Goal: Complete application form: Complete application form

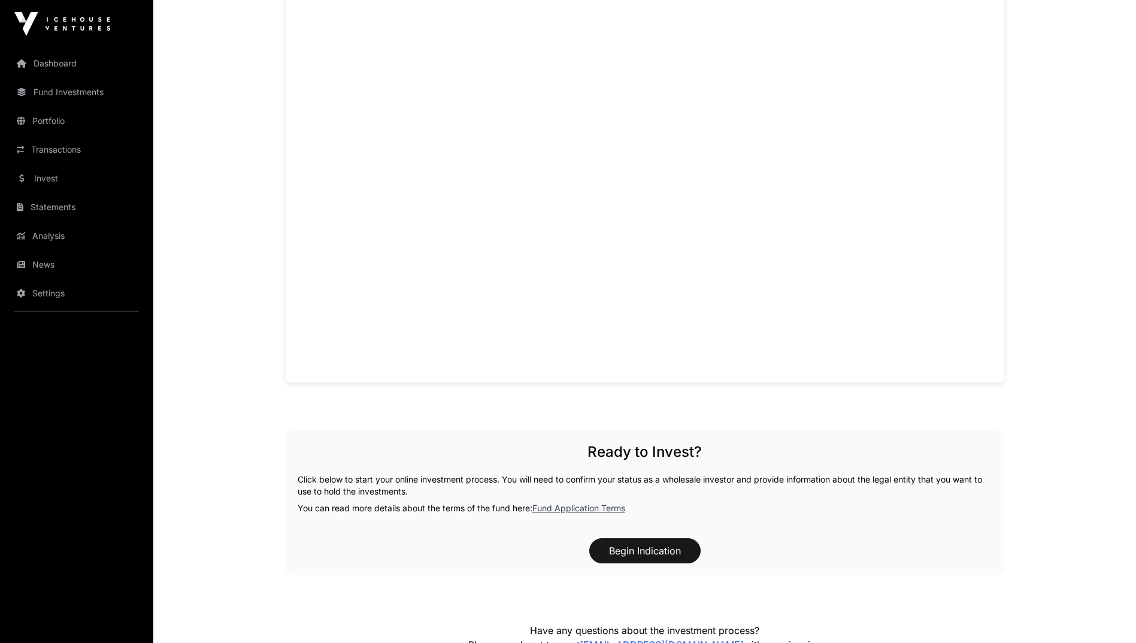
scroll to position [890, 0]
click at [664, 546] on button "Begin Indication" at bounding box center [644, 550] width 111 height 25
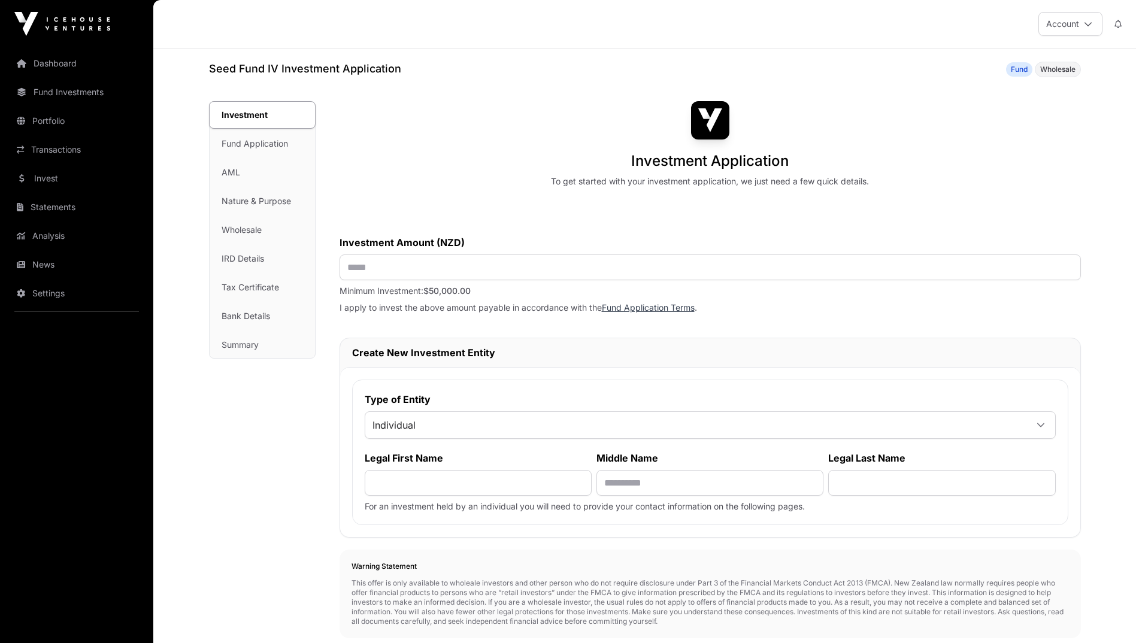
click at [279, 149] on div "Investment Fund Application AML Nature & Purpose Wholesale IRD Details Tax Cert…" at bounding box center [262, 230] width 105 height 256
click at [358, 264] on input "text" at bounding box center [711, 268] width 742 height 26
type input "*******"
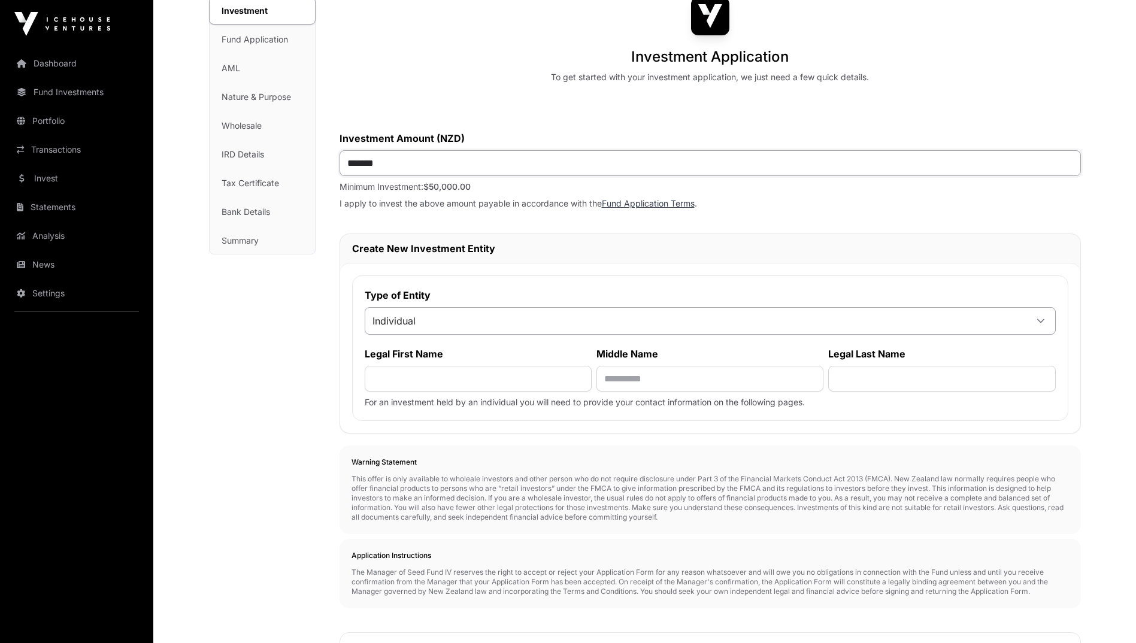
scroll to position [106, 0]
click at [398, 370] on input "text" at bounding box center [478, 377] width 227 height 26
type input "********"
type input "****"
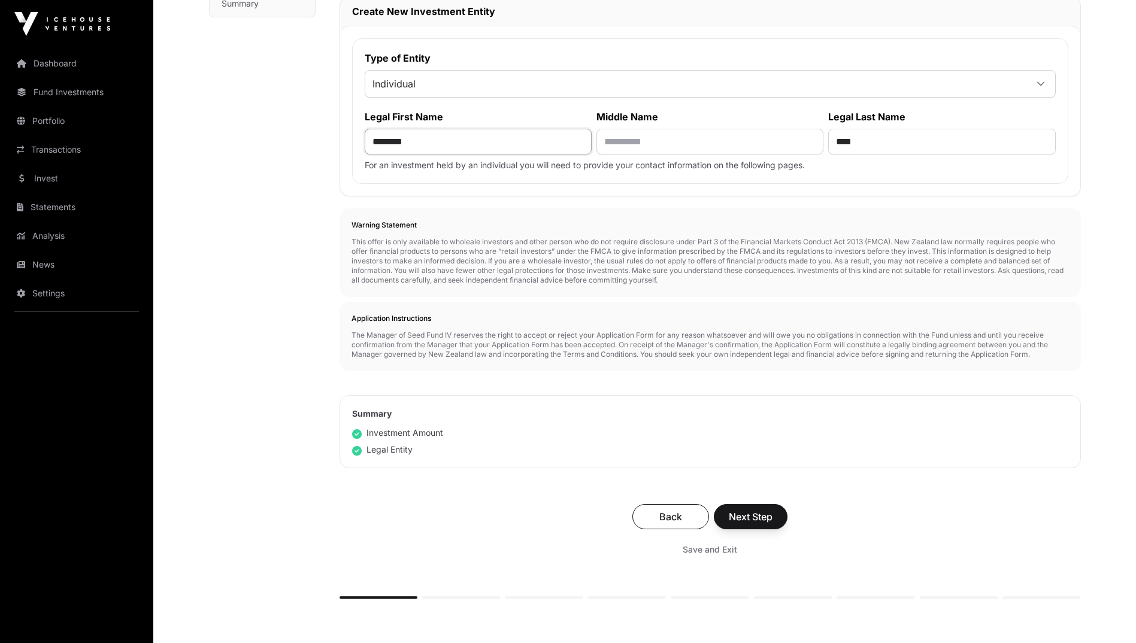
scroll to position [342, 0]
click at [731, 509] on button "Next Step" at bounding box center [751, 516] width 74 height 25
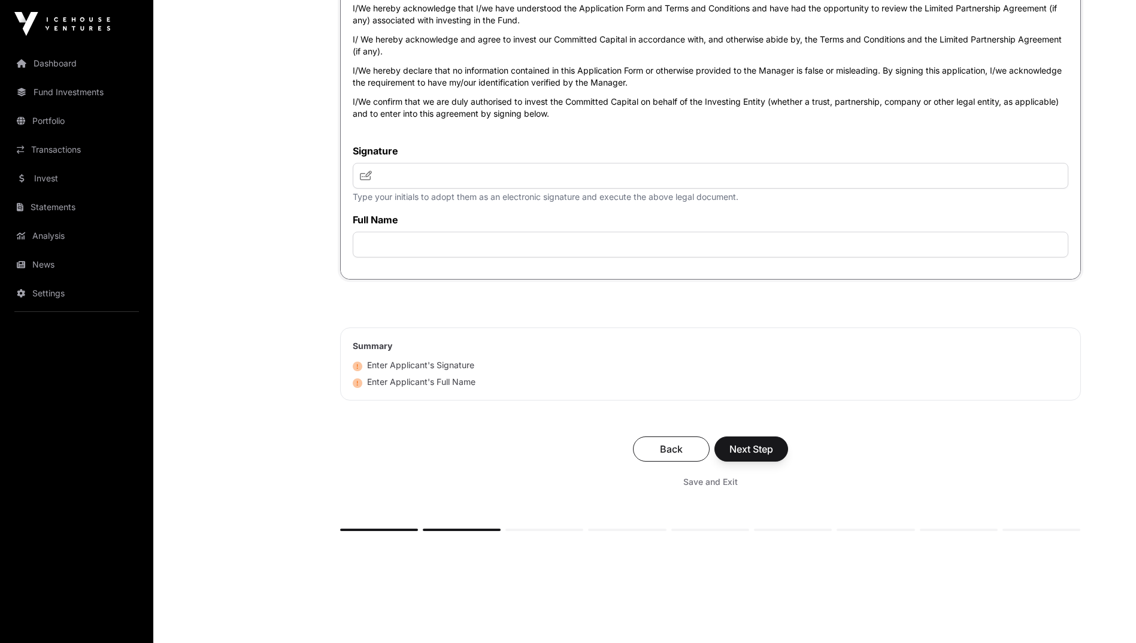
scroll to position [2557, 0]
click at [450, 185] on input "text" at bounding box center [711, 174] width 716 height 26
click at [361, 180] on span at bounding box center [366, 174] width 12 height 14
click at [364, 169] on span at bounding box center [366, 174] width 12 height 14
click at [364, 173] on icon at bounding box center [366, 174] width 12 height 10
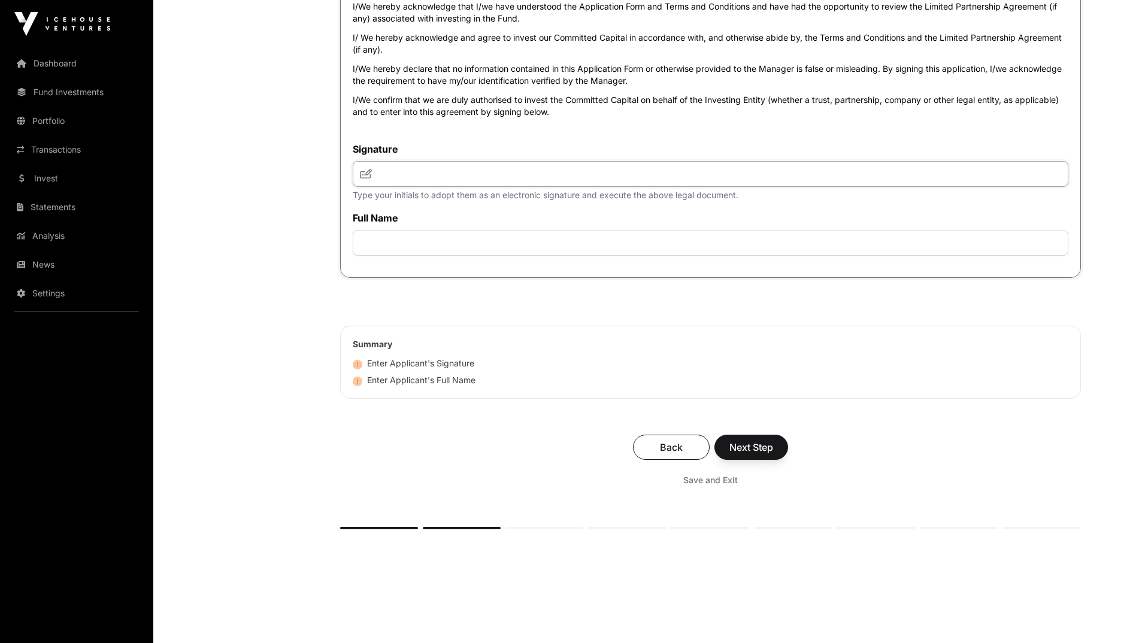
click at [407, 176] on input "text" at bounding box center [711, 174] width 716 height 26
type input "**********"
click at [367, 178] on icon at bounding box center [366, 174] width 12 height 10
click at [391, 256] on input "text" at bounding box center [711, 243] width 716 height 26
type input "**********"
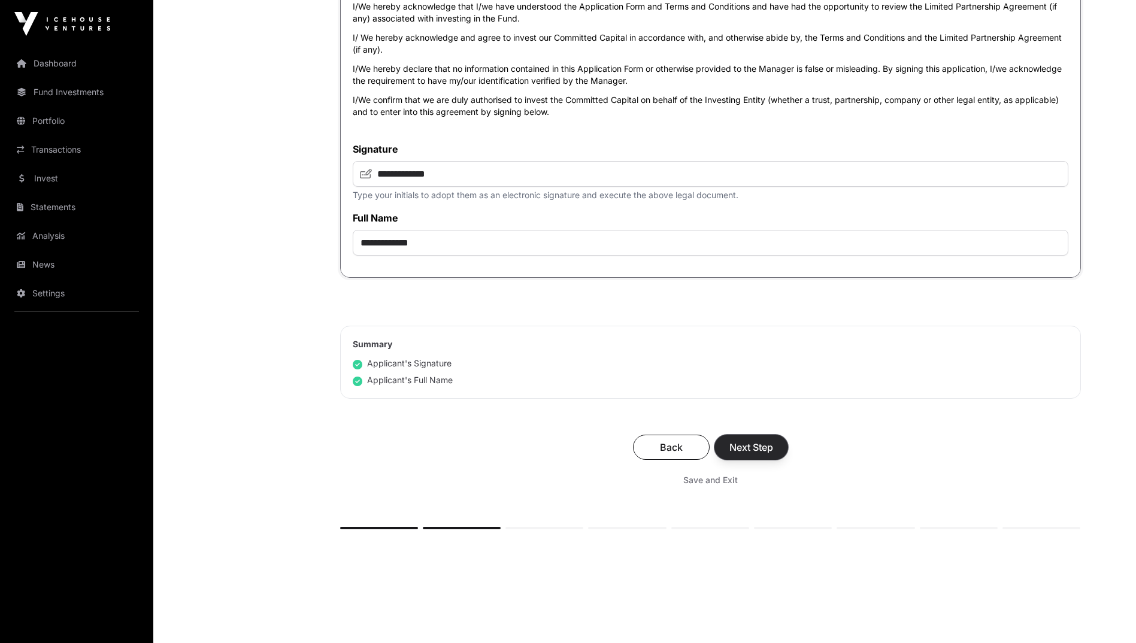
click at [765, 443] on button "Next Step" at bounding box center [752, 447] width 74 height 25
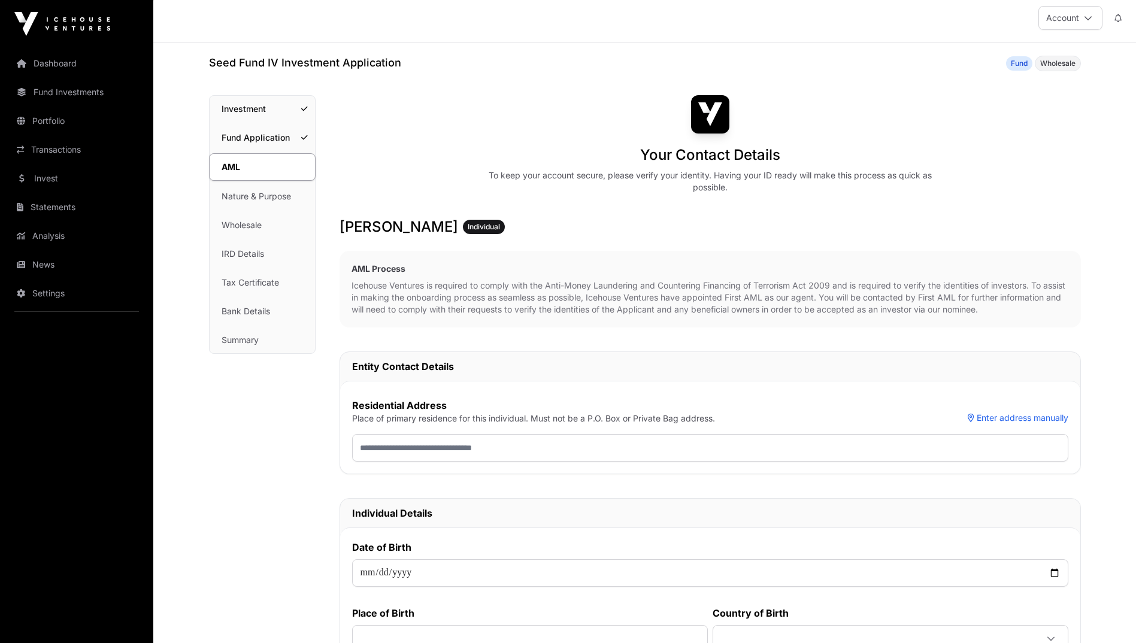
scroll to position [7, 0]
click at [765, 441] on input "text" at bounding box center [710, 448] width 716 height 28
type input "**********"
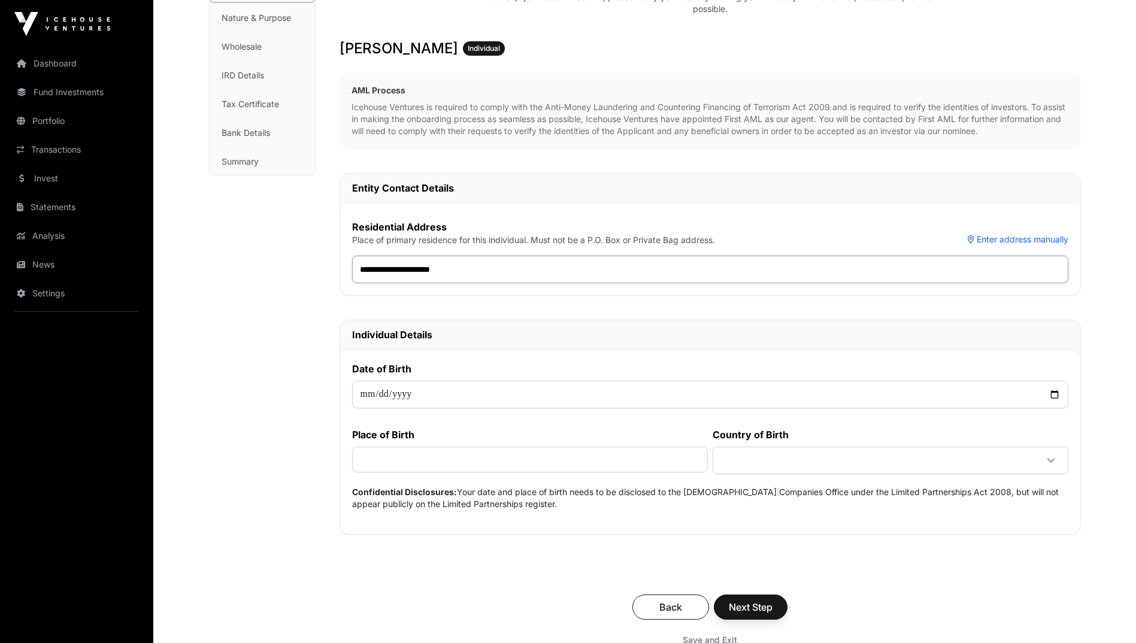
scroll to position [185, 0]
click at [368, 394] on input "date" at bounding box center [710, 394] width 716 height 28
type input "**********"
click at [377, 453] on input "text" at bounding box center [530, 459] width 356 height 26
type input "********"
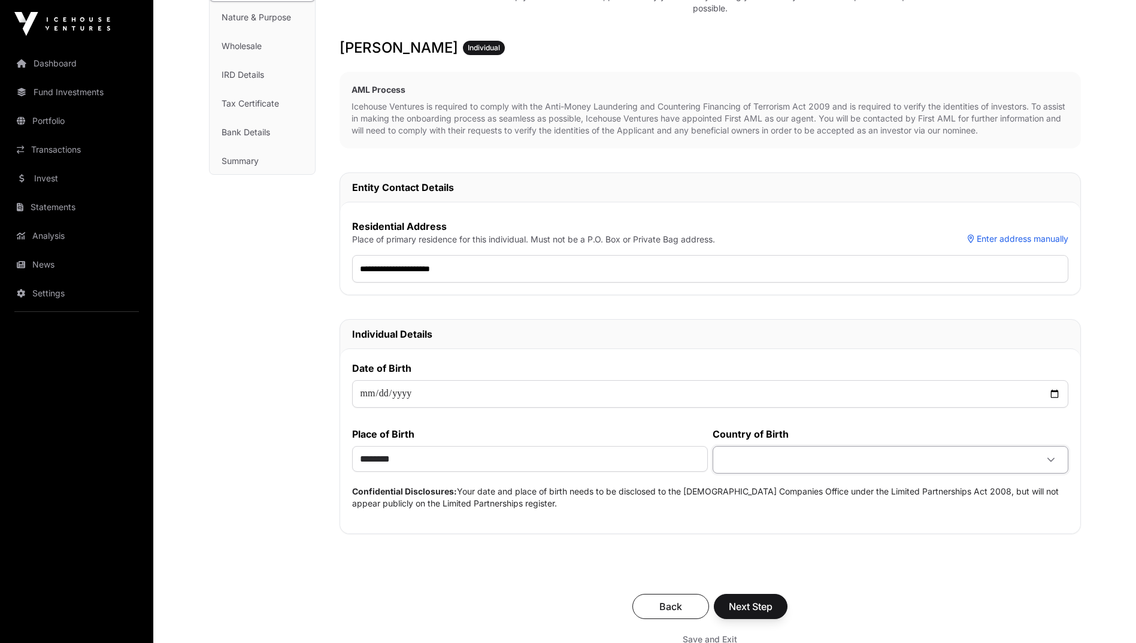
click at [761, 456] on span at bounding box center [876, 460] width 321 height 22
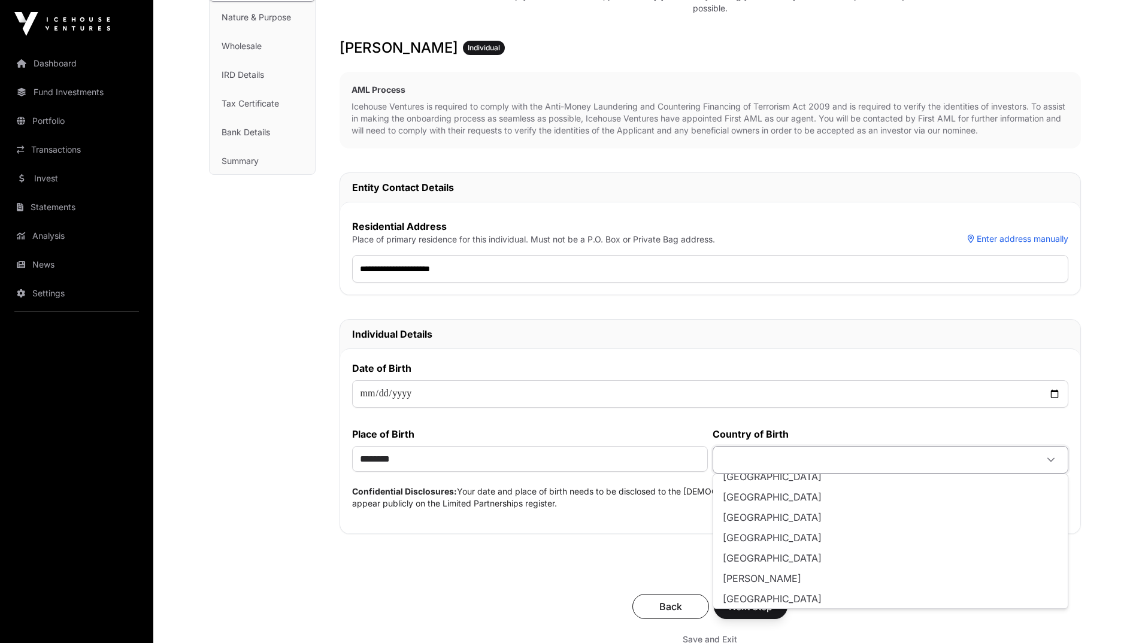
scroll to position [661, 0]
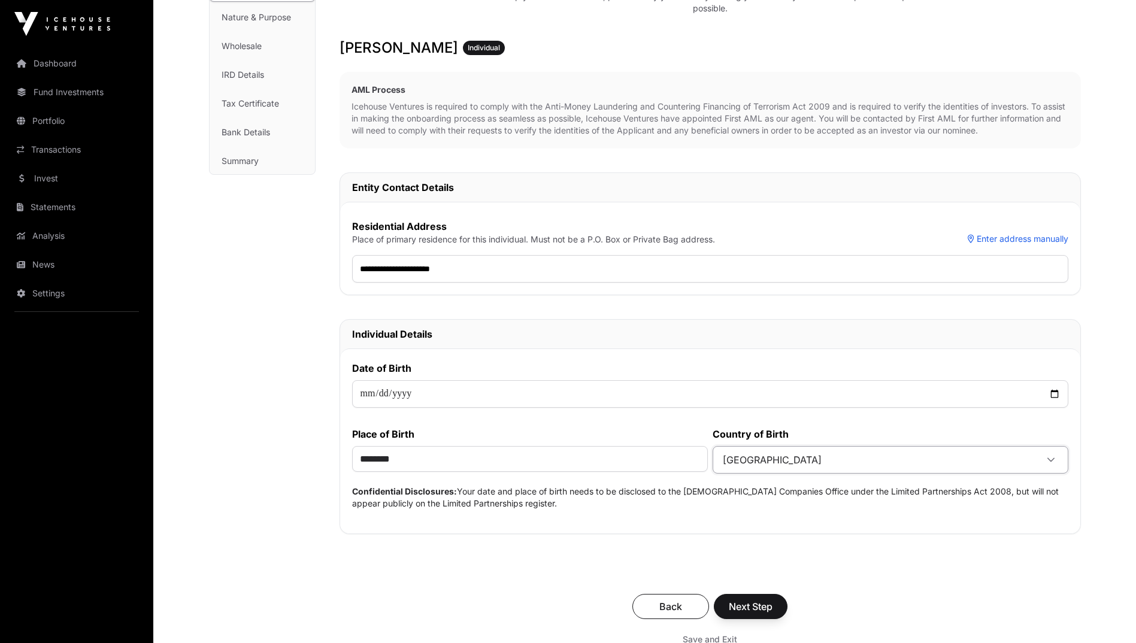
click at [754, 598] on li "[GEOGRAPHIC_DATA]" at bounding box center [891, 598] width 350 height 19
click at [754, 598] on button "Next Step" at bounding box center [751, 606] width 74 height 25
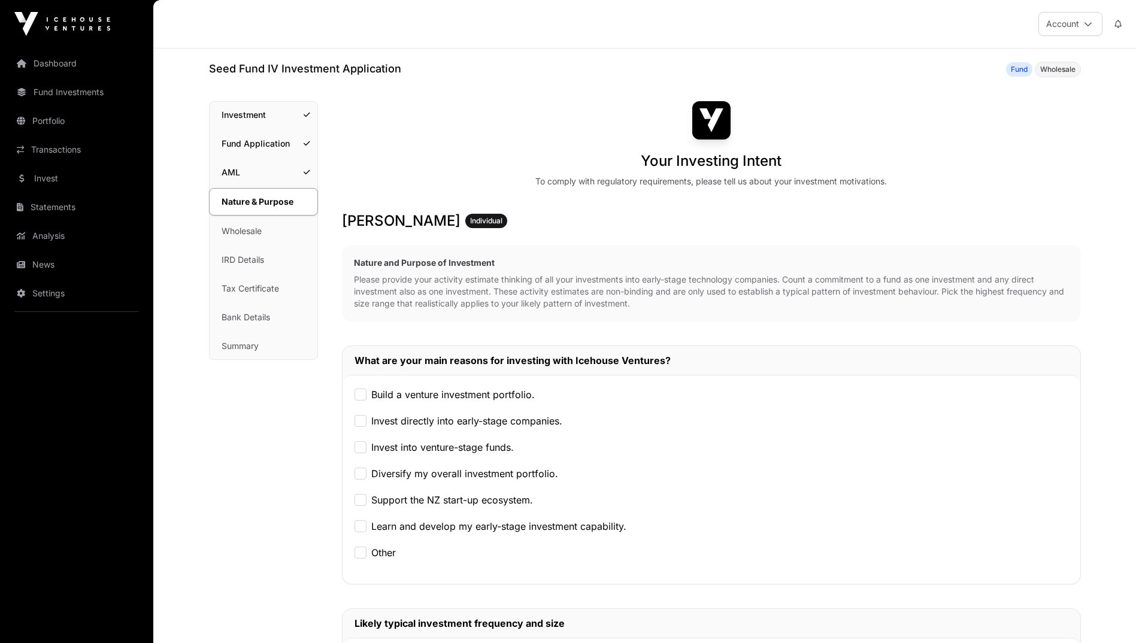
click at [513, 470] on label "Diversify my overall investment portfolio." at bounding box center [464, 474] width 187 height 14
click at [502, 498] on label "Support the NZ start-up ecosystem." at bounding box center [452, 500] width 162 height 14
click at [492, 396] on label "Build a venture investment portfolio." at bounding box center [453, 395] width 164 height 14
click at [487, 423] on label "Invest directly into early-stage companies." at bounding box center [466, 421] width 191 height 14
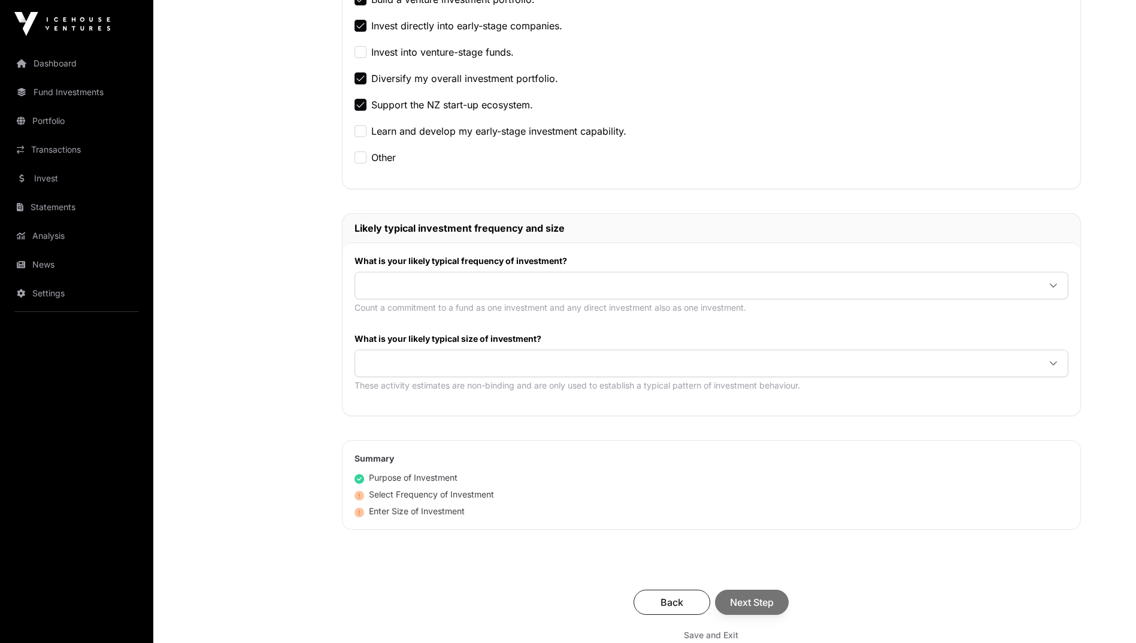
scroll to position [395, 0]
click at [450, 300] on div at bounding box center [712, 287] width 714 height 28
click at [443, 365] on span at bounding box center [697, 364] width 684 height 22
click at [441, 301] on div "What is your likely typical frequency of investment? Once or twice per year Cou…" at bounding box center [712, 289] width 714 height 66
click at [446, 295] on span "Once or twice per year" at bounding box center [697, 287] width 684 height 22
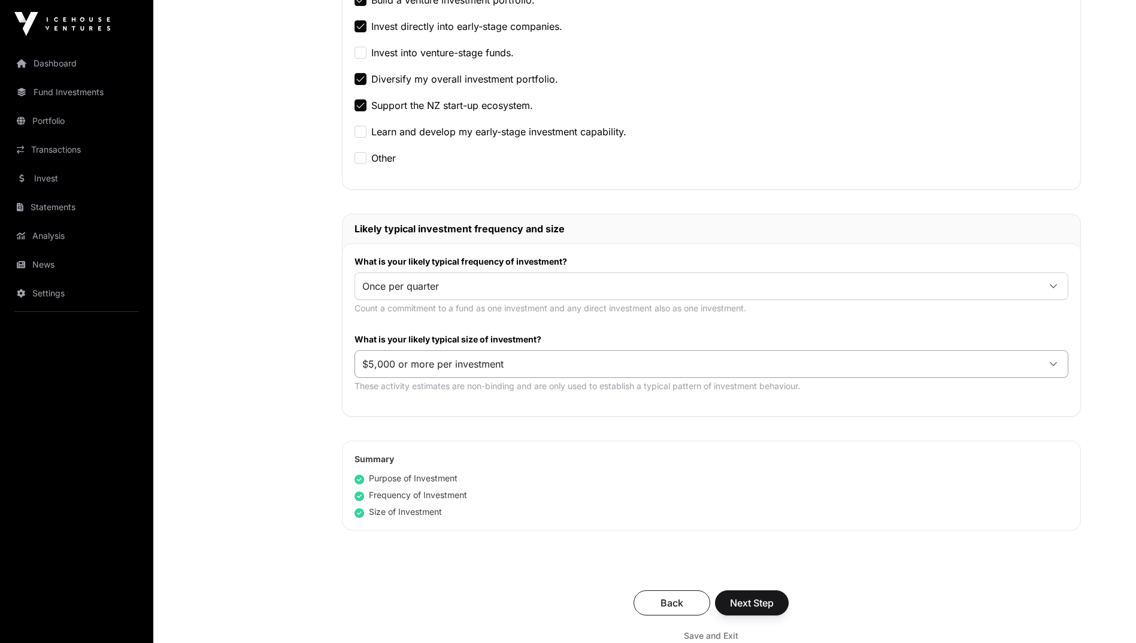
click at [433, 374] on span "$5,000 or more per investment" at bounding box center [697, 364] width 684 height 22
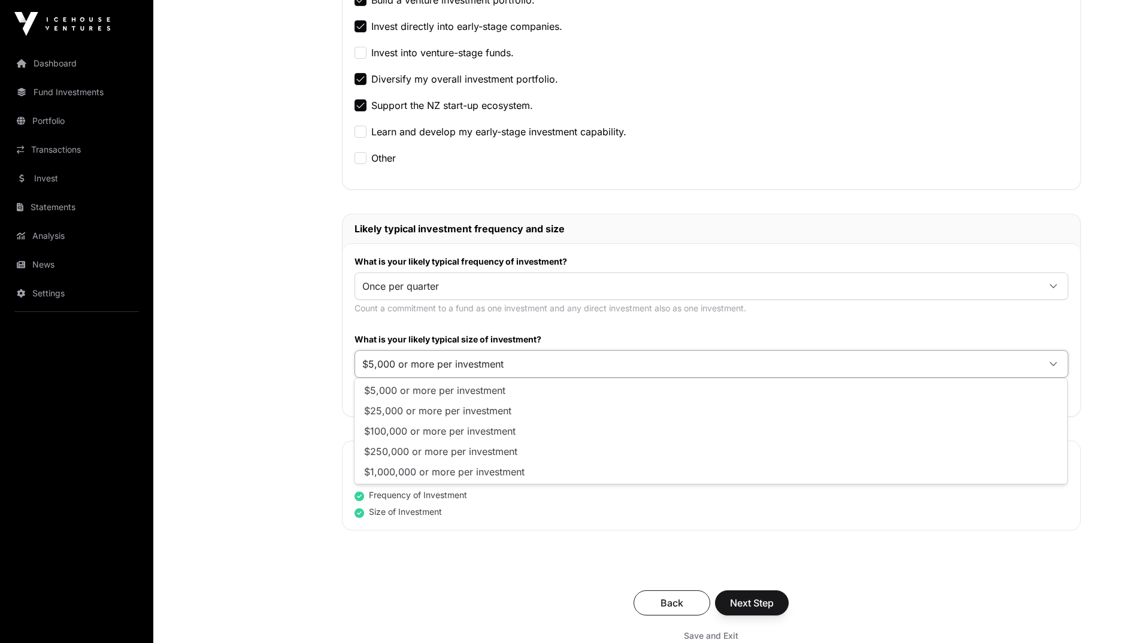
click at [433, 374] on span "$5,000 or more per investment" at bounding box center [697, 364] width 684 height 22
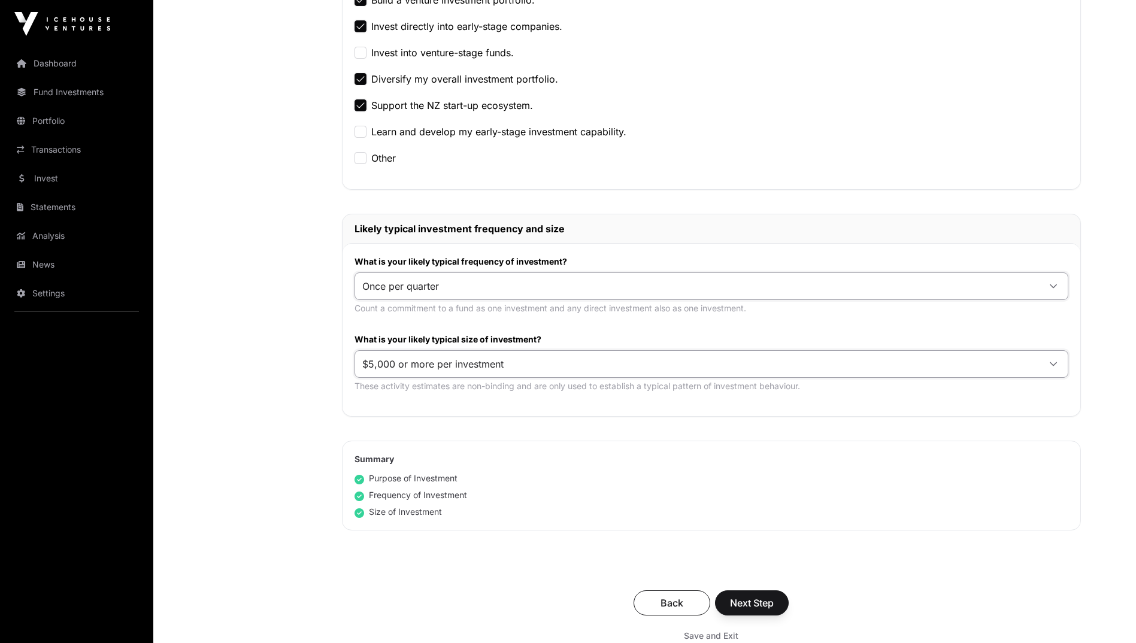
click at [430, 295] on span "Once per quarter" at bounding box center [697, 287] width 684 height 22
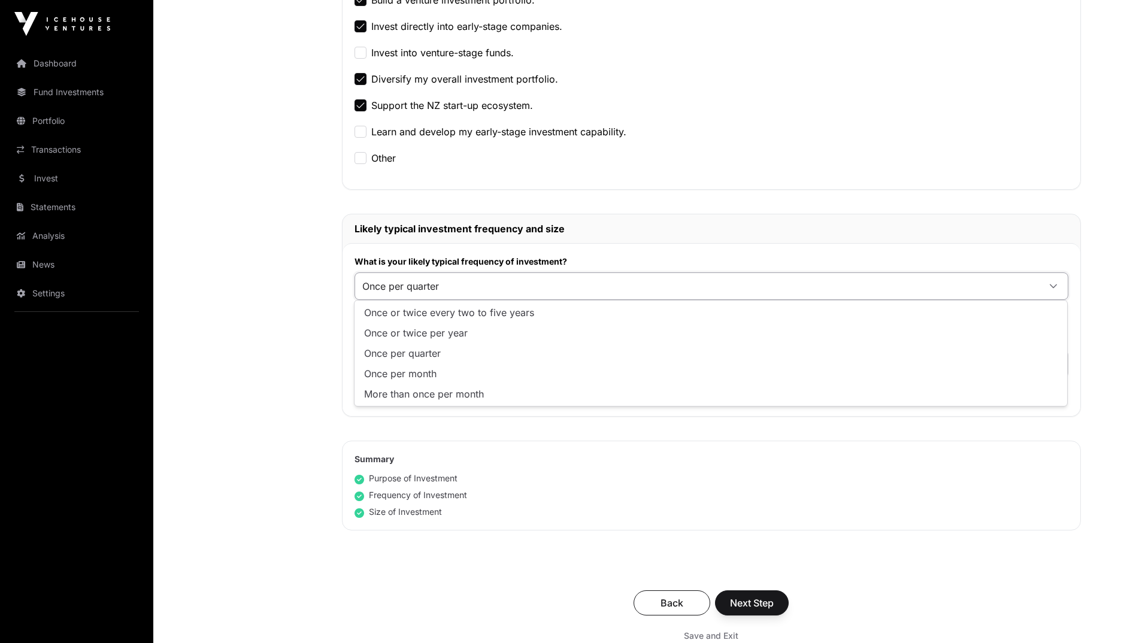
click at [430, 295] on span "Once per quarter" at bounding box center [697, 287] width 684 height 22
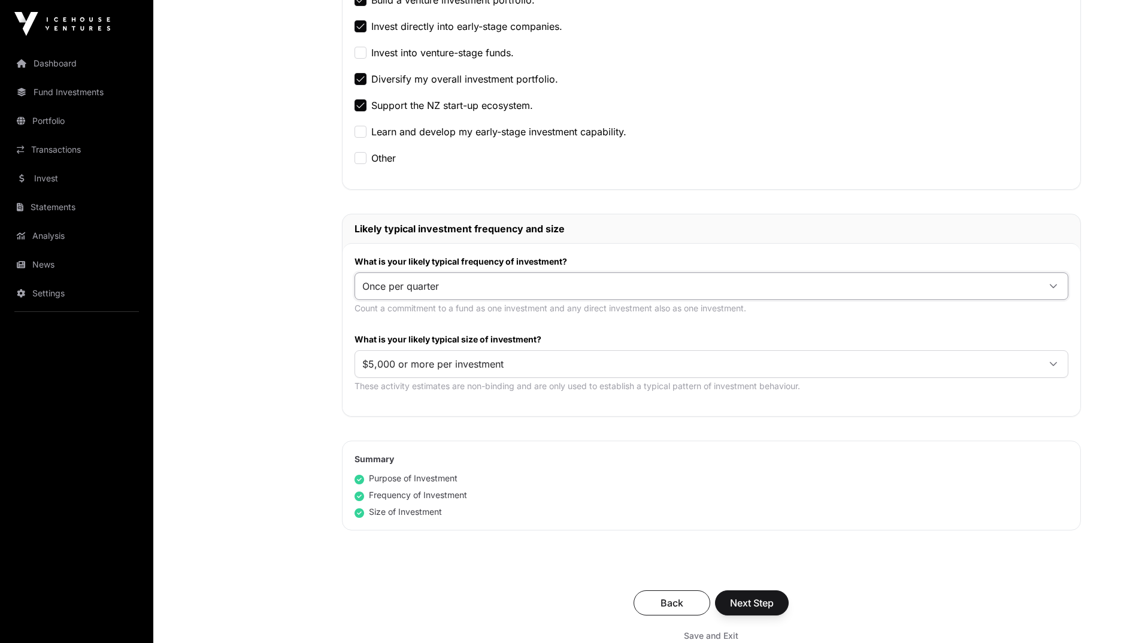
click at [430, 295] on span "Once per quarter" at bounding box center [697, 287] width 684 height 22
click at [740, 600] on span "Next Step" at bounding box center [752, 603] width 44 height 14
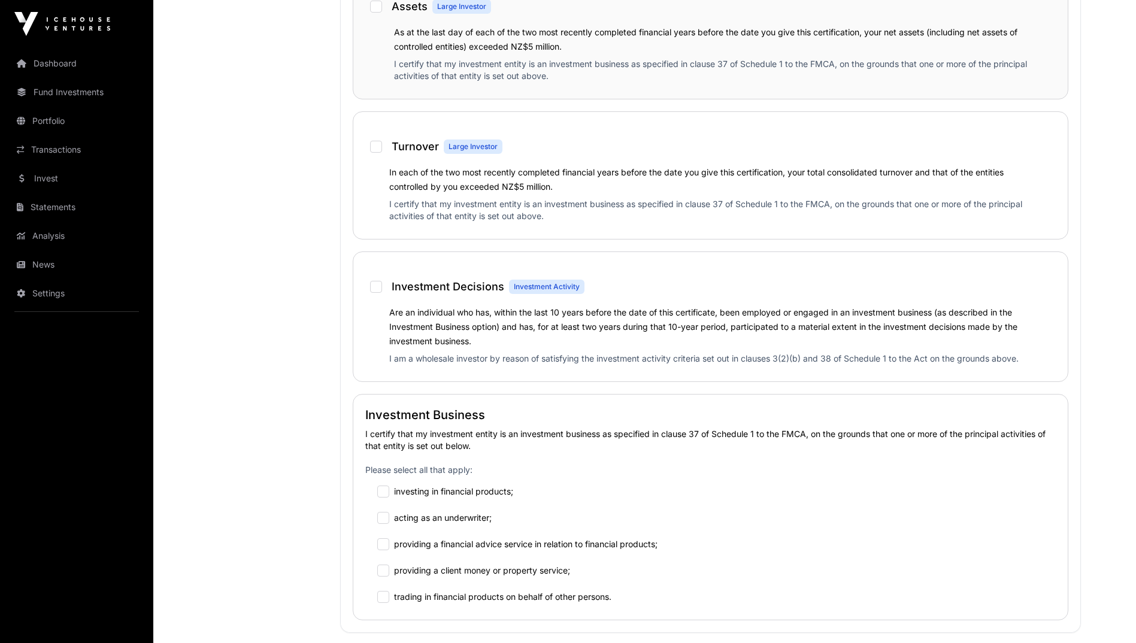
scroll to position [816, 0]
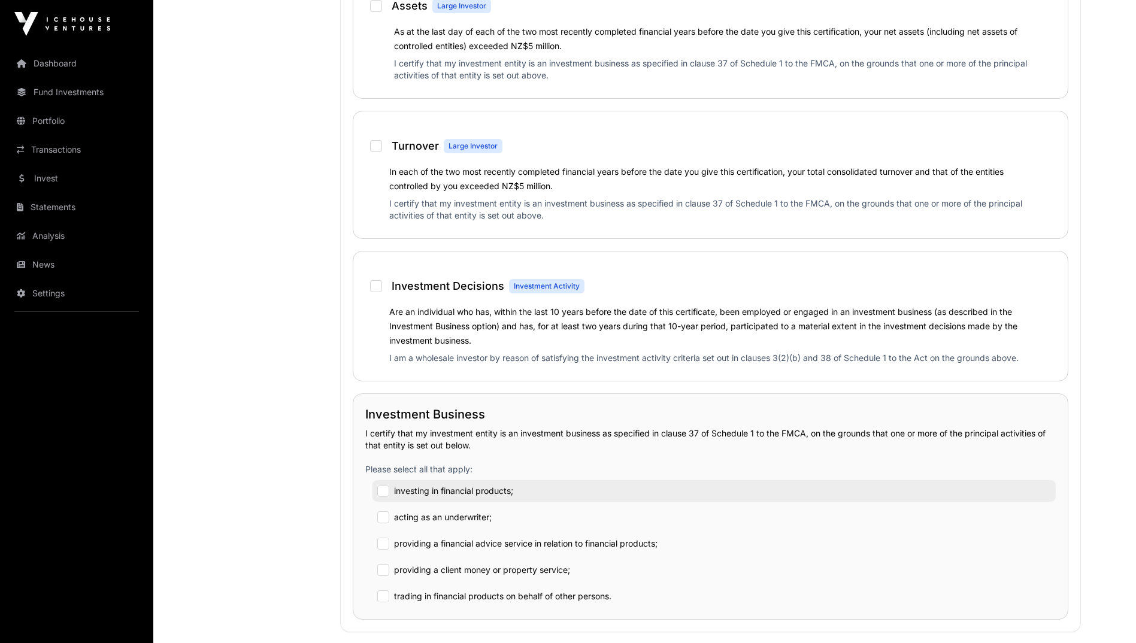
click at [576, 493] on div "investing in financial products;" at bounding box center [715, 491] width 684 height 22
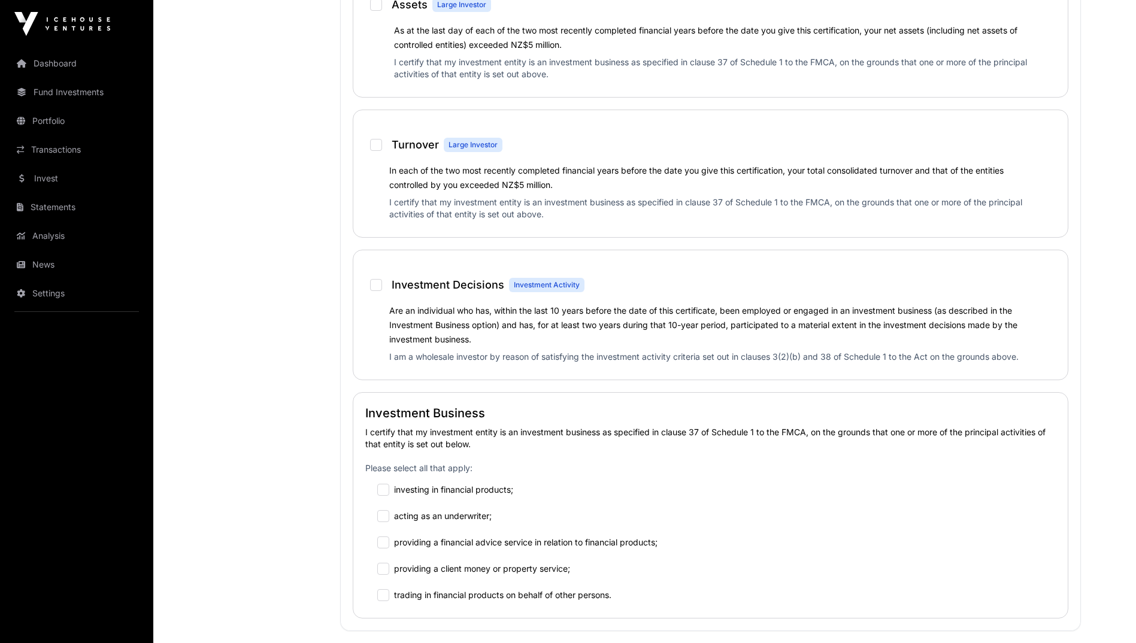
scroll to position [816, 0]
click at [306, 459] on div "Wholesale Investment Fund Application AML Nature & Purpose Wholesale IRD Detail…" at bounding box center [262, 482] width 107 height 2395
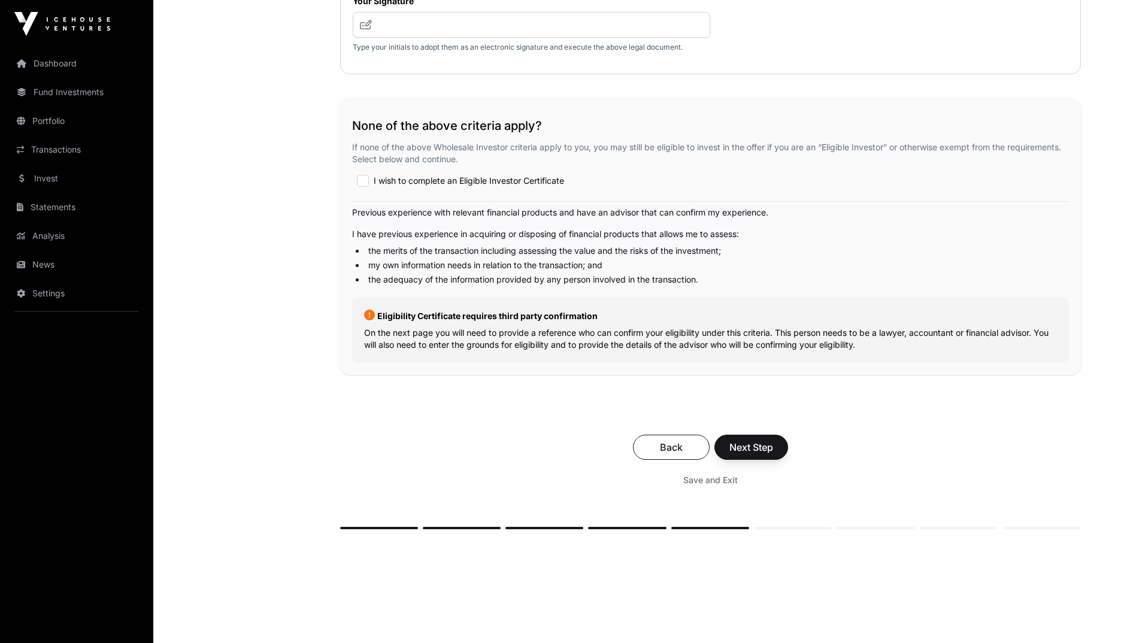
scroll to position [1919, 0]
